Goal: Information Seeking & Learning: Learn about a topic

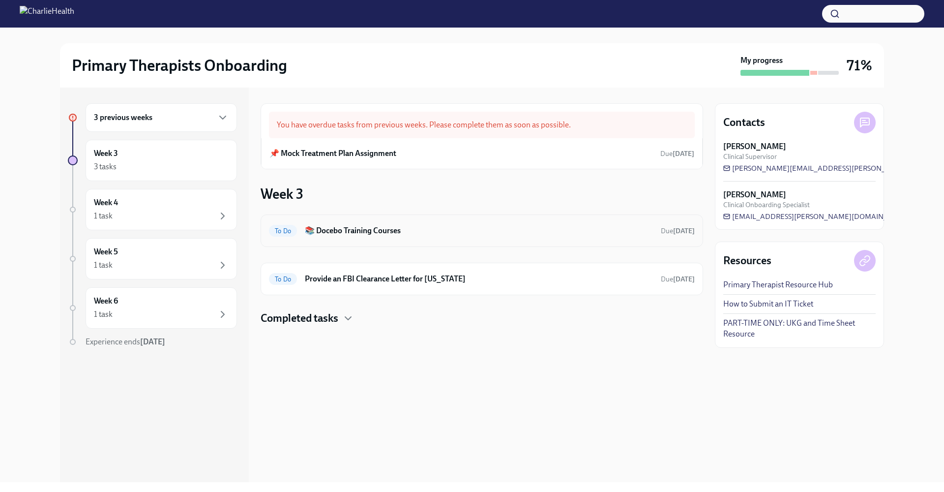
click at [382, 229] on h6 "📚 Docebo Training Courses" at bounding box center [479, 230] width 348 height 11
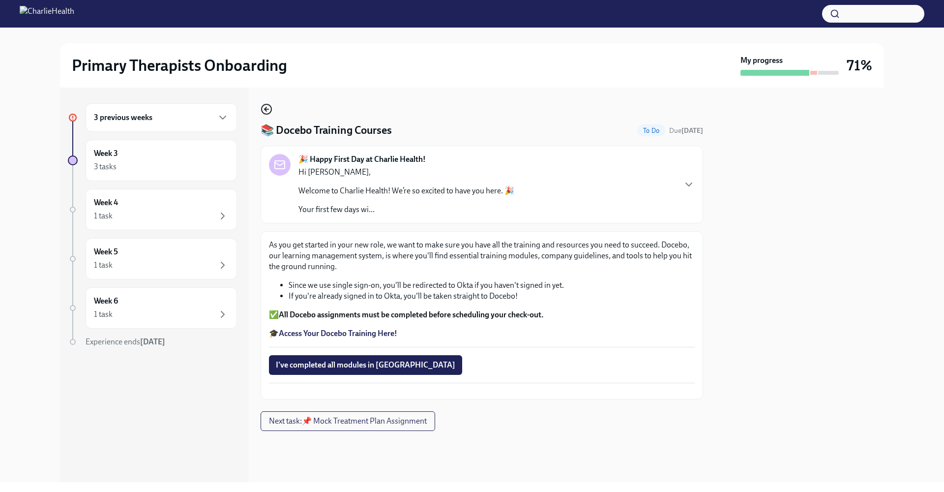
click at [270, 111] on icon "button" at bounding box center [267, 109] width 12 height 12
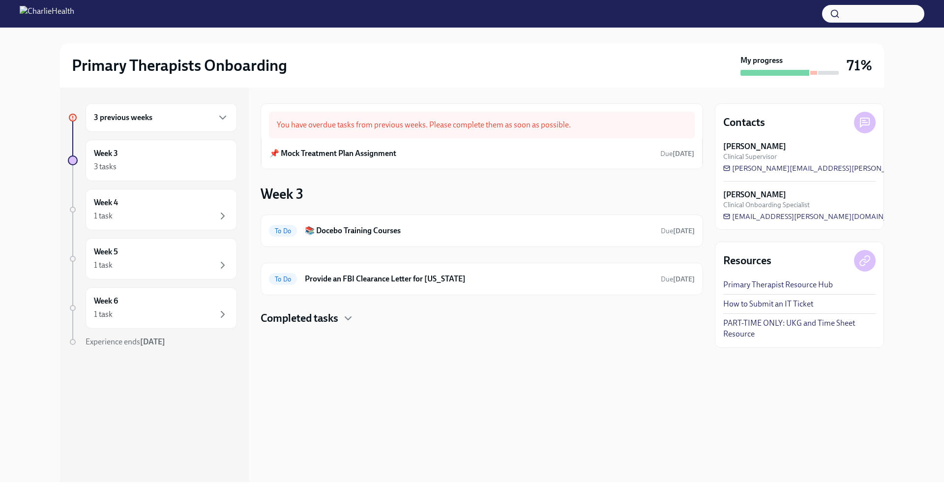
click at [220, 126] on div "3 previous weeks" at bounding box center [161, 117] width 151 height 29
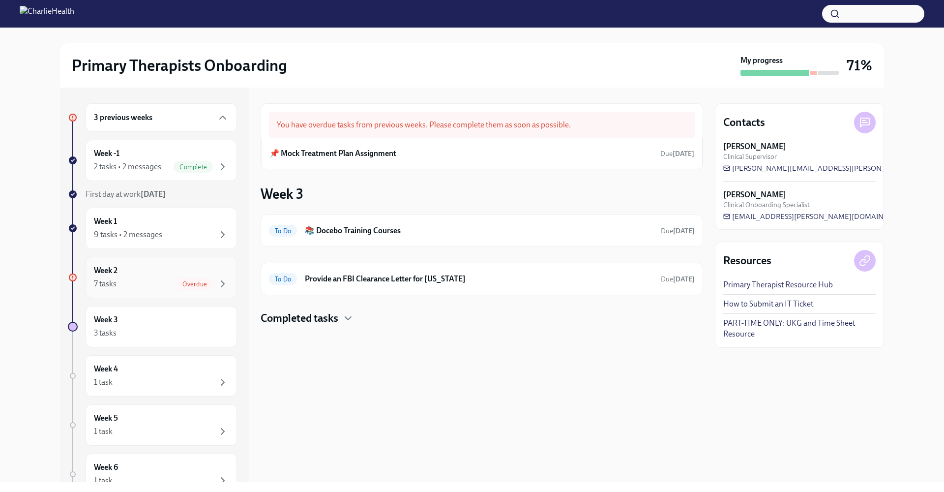
click at [177, 283] on span "Overdue" at bounding box center [194, 283] width 36 height 7
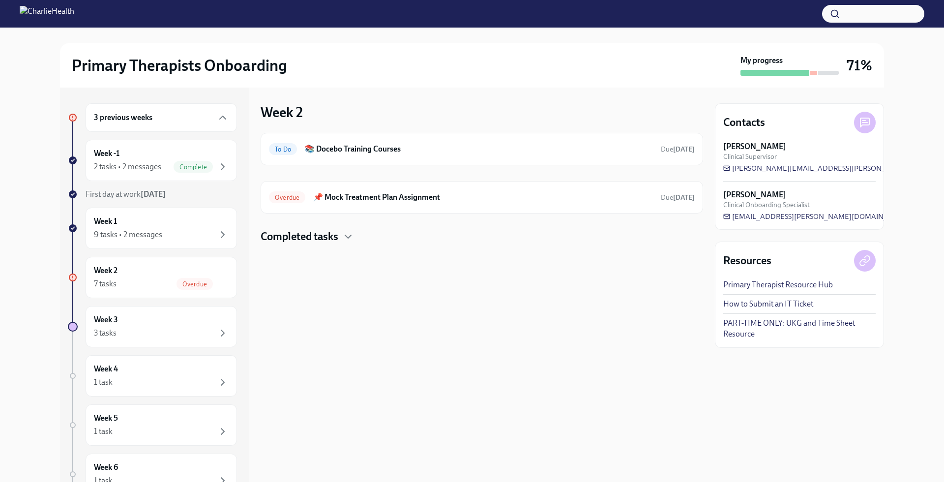
click at [304, 239] on h4 "Completed tasks" at bounding box center [300, 236] width 78 height 15
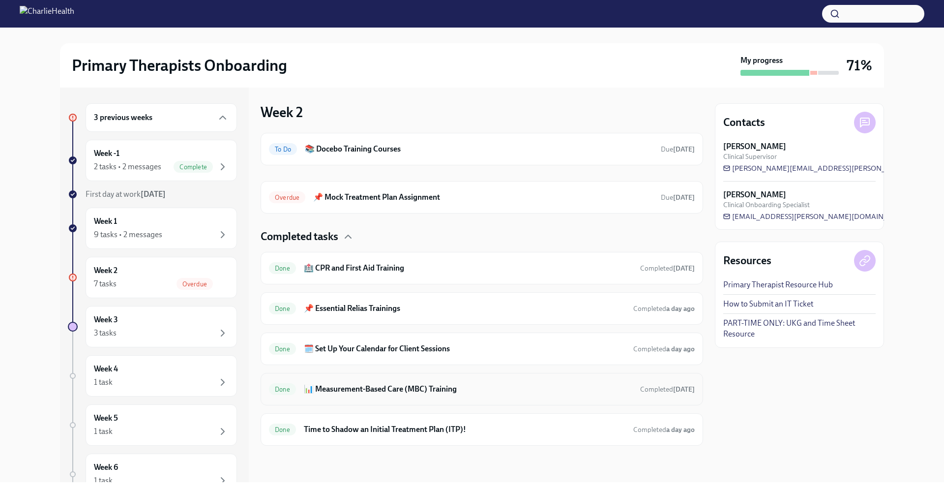
click at [420, 390] on h6 "📊 Measurement-Based Care (MBC) Training" at bounding box center [468, 388] width 328 height 11
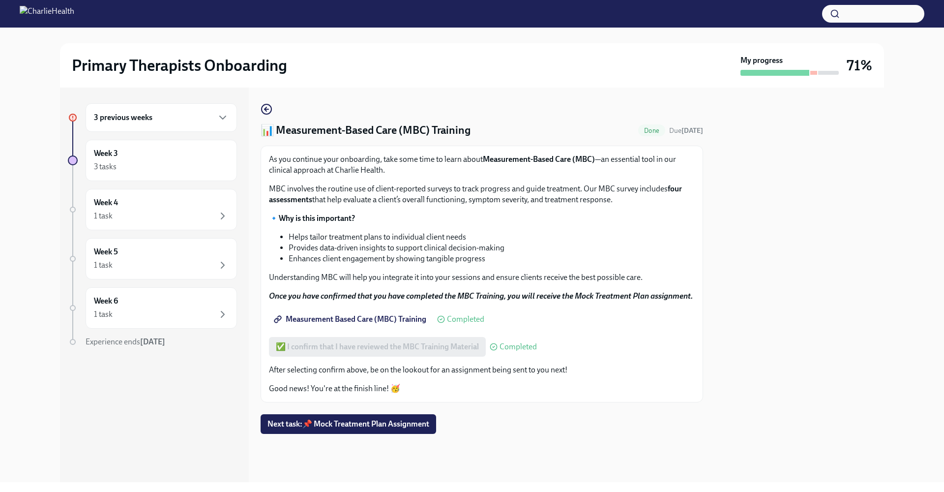
click at [410, 319] on span "Measurement Based Care (MBC) Training" at bounding box center [351, 319] width 150 height 10
